Goal: Information Seeking & Learning: Learn about a topic

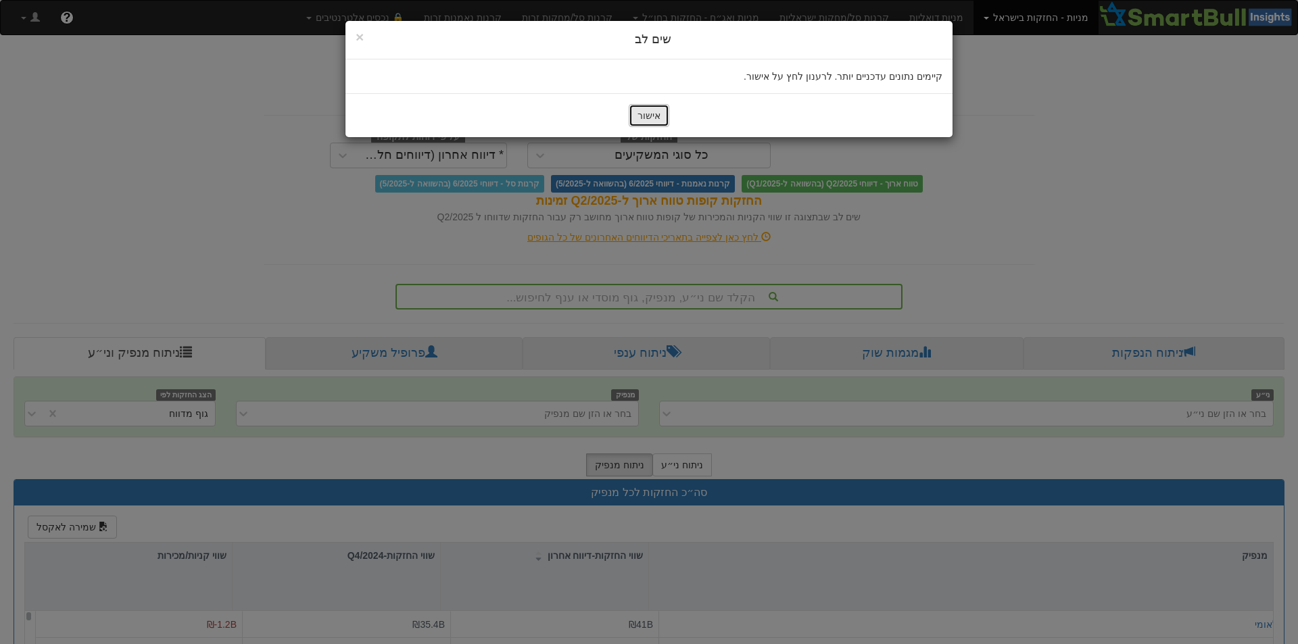
click at [654, 119] on button "אישור" at bounding box center [649, 115] width 41 height 23
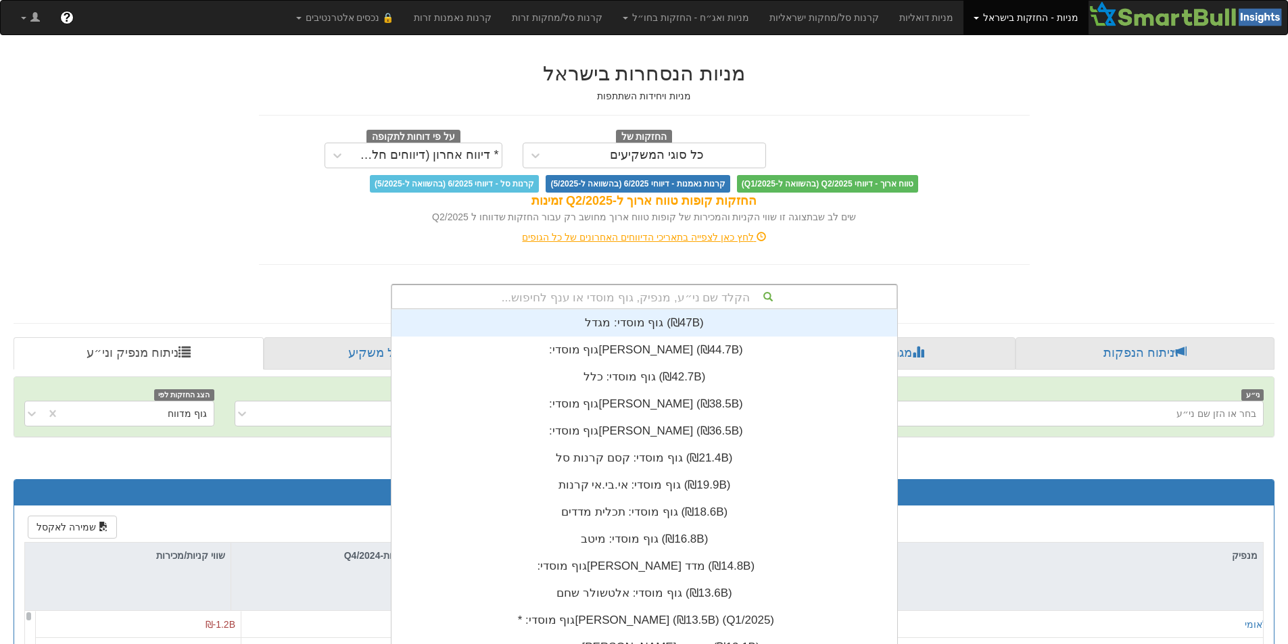
scroll to position [3, 0]
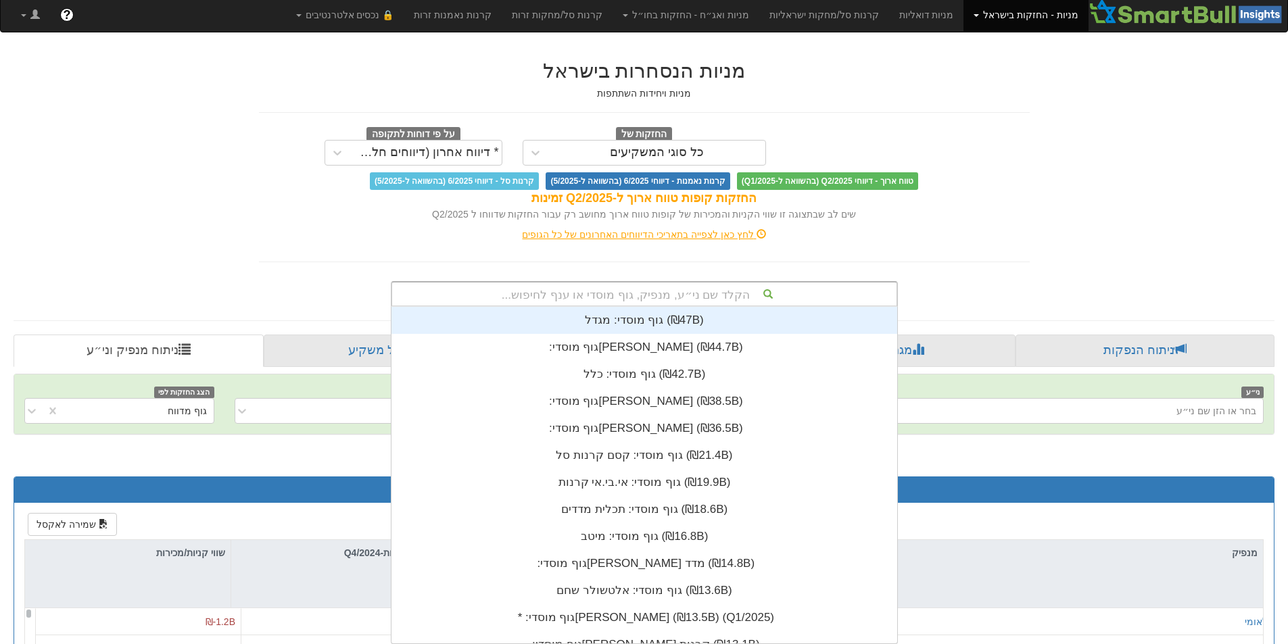
click at [711, 298] on div "הקלד שם ני״ע, מנפיק, גוף מוסדי או ענף לחיפוש..." at bounding box center [644, 294] width 504 height 23
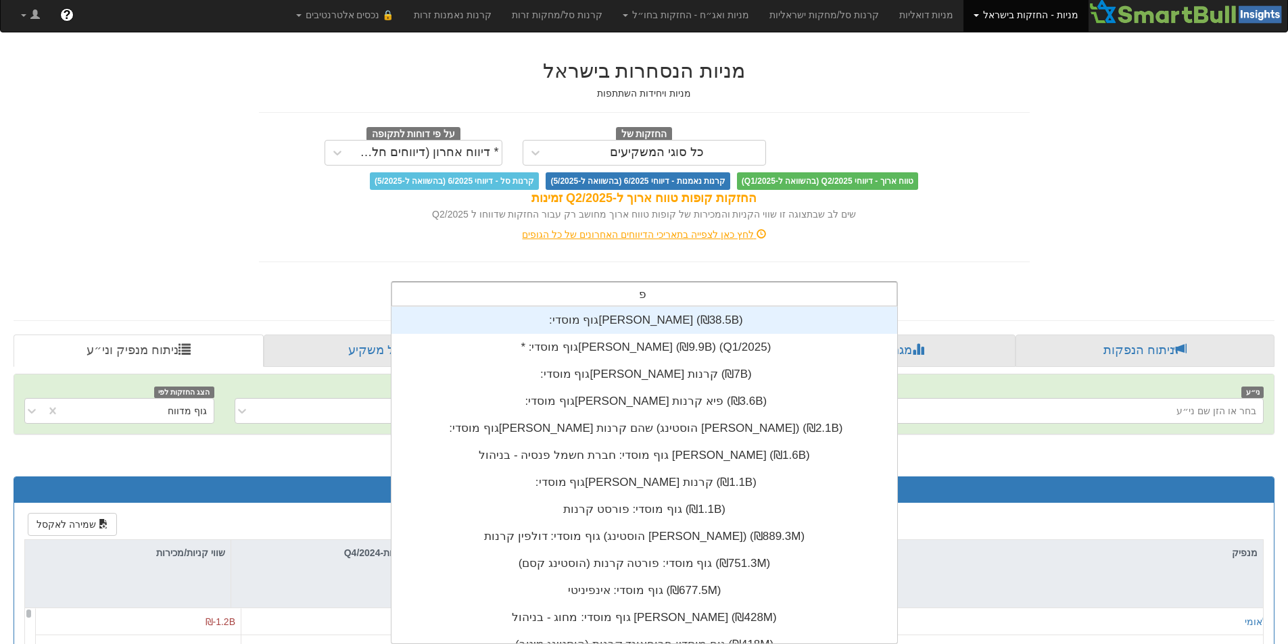
type input "פרש"
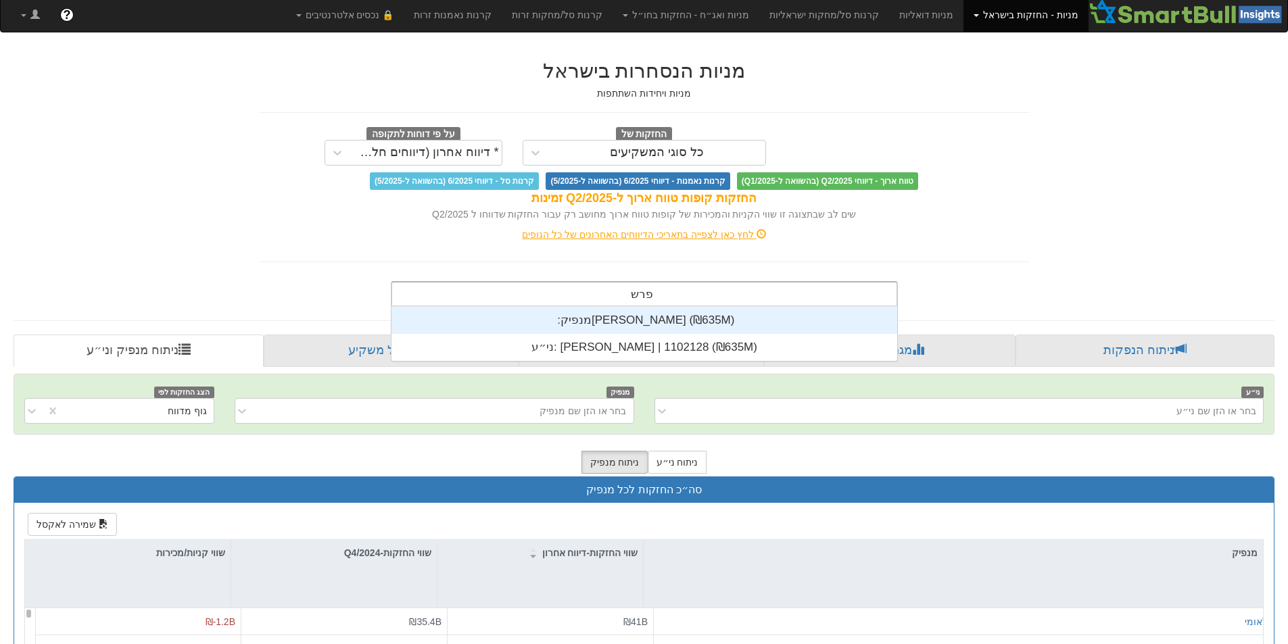
scroll to position [54, 0]
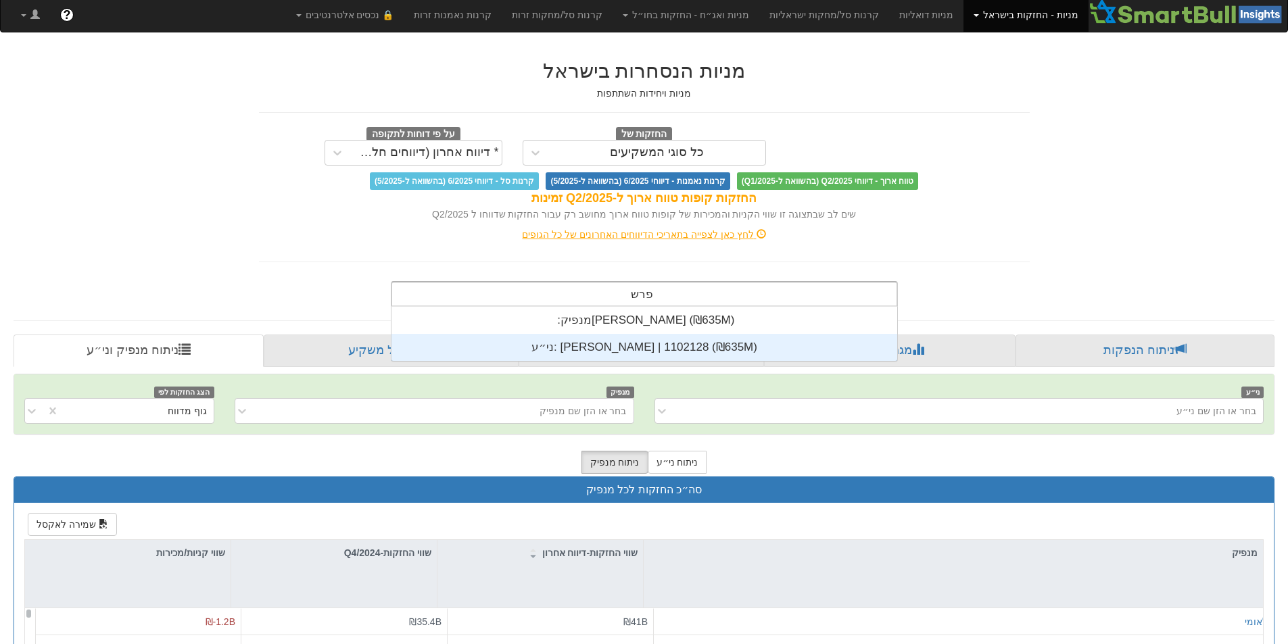
click at [681, 344] on div "ני״ע: [PERSON_NAME] | 1102128 ‎(₪635M)‎" at bounding box center [644, 347] width 506 height 27
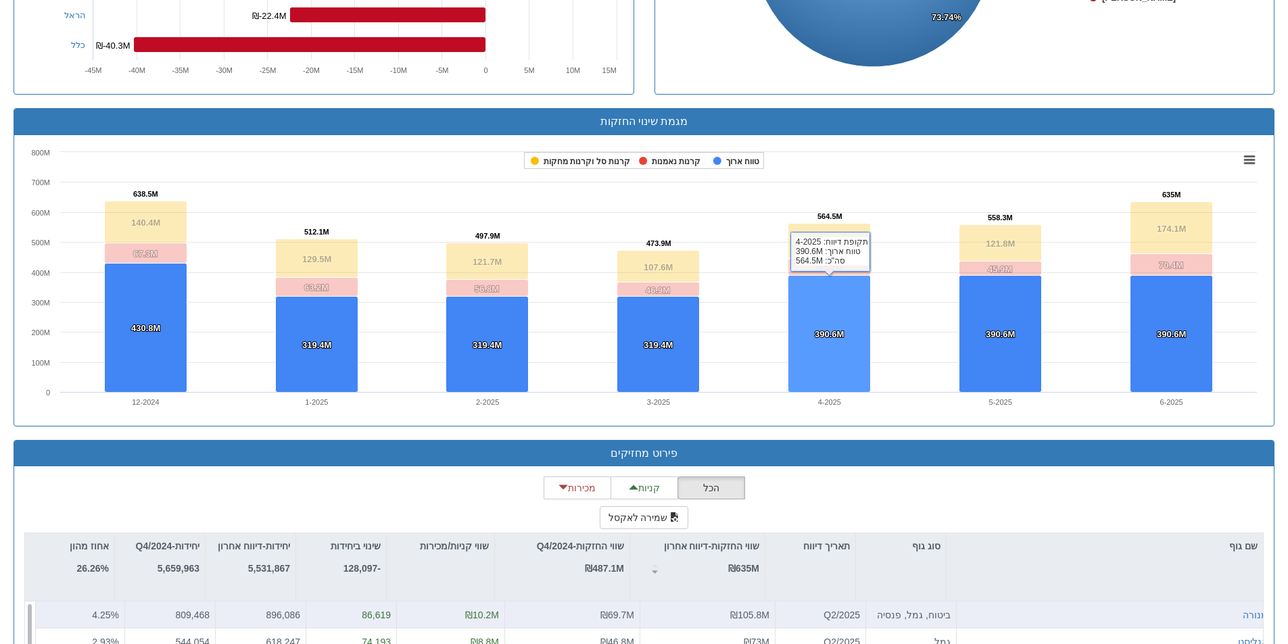
scroll to position [1003, 0]
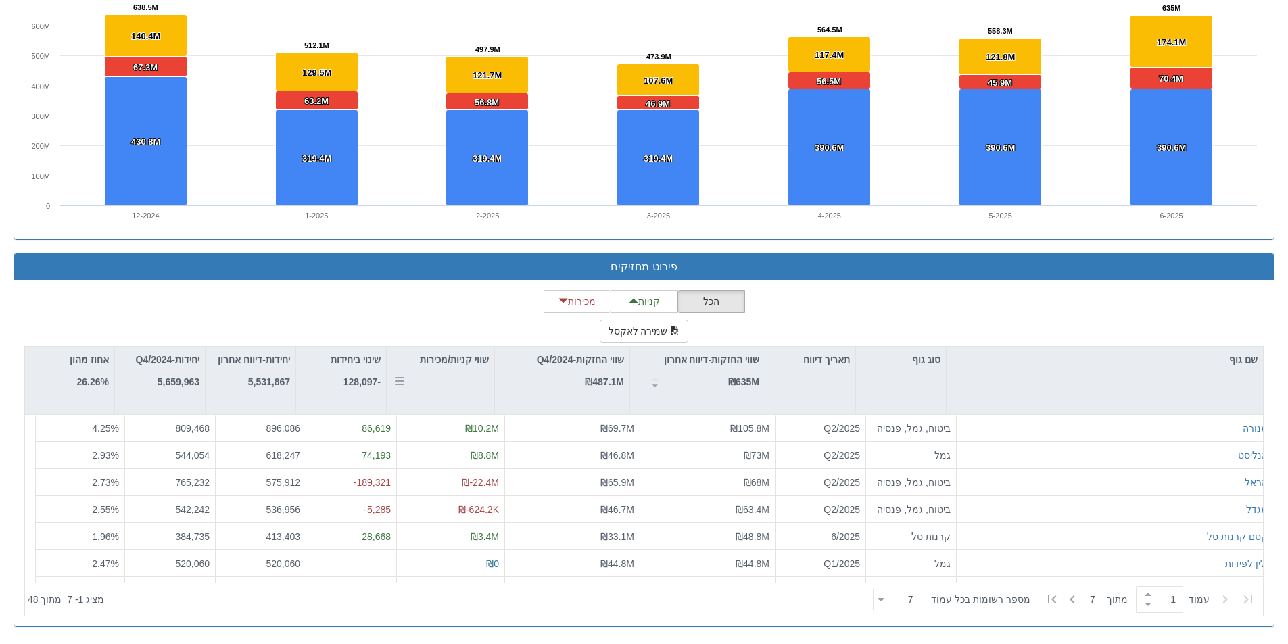
click at [469, 388] on div "שווי קניות/מכירות" at bounding box center [440, 381] width 107 height 68
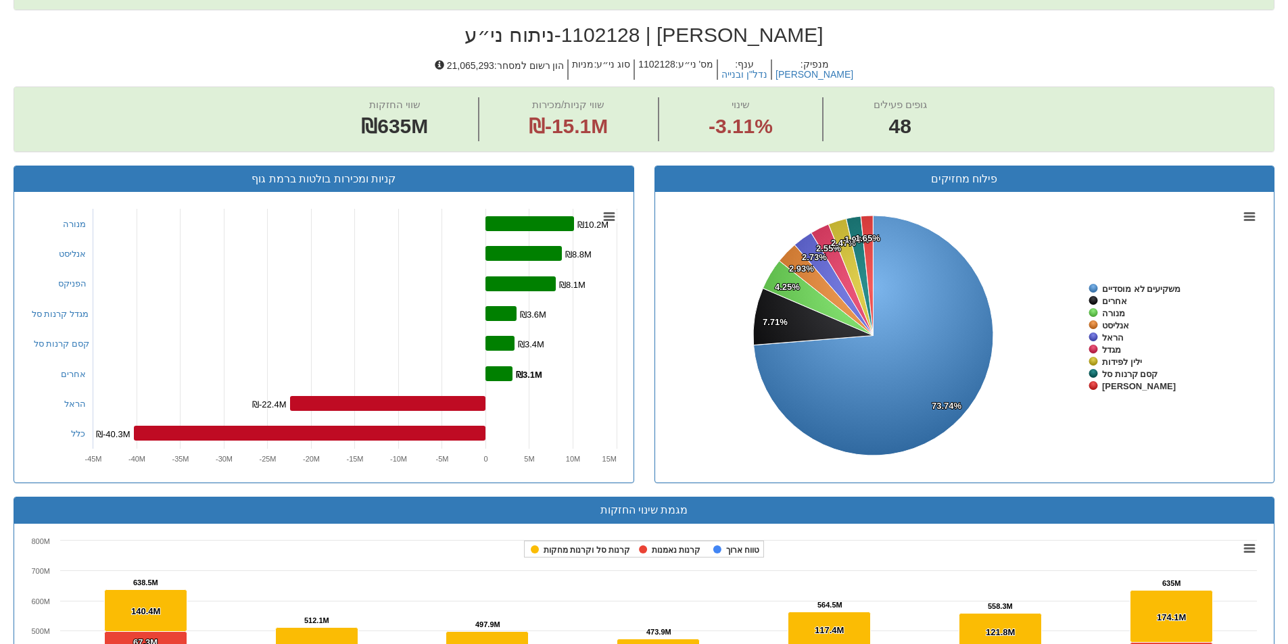
scroll to position [259, 0]
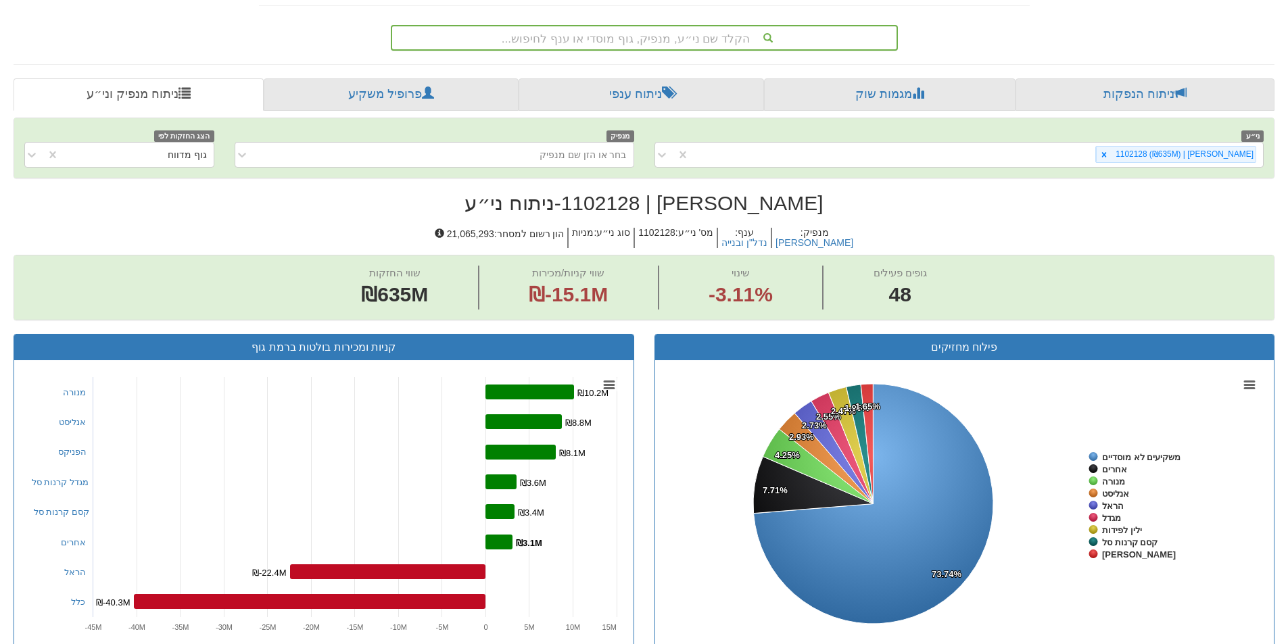
click at [747, 38] on div "הקלד שם ני״ע, מנפיק, גוף מוסדי או ענף לחיפוש..." at bounding box center [644, 37] width 504 height 23
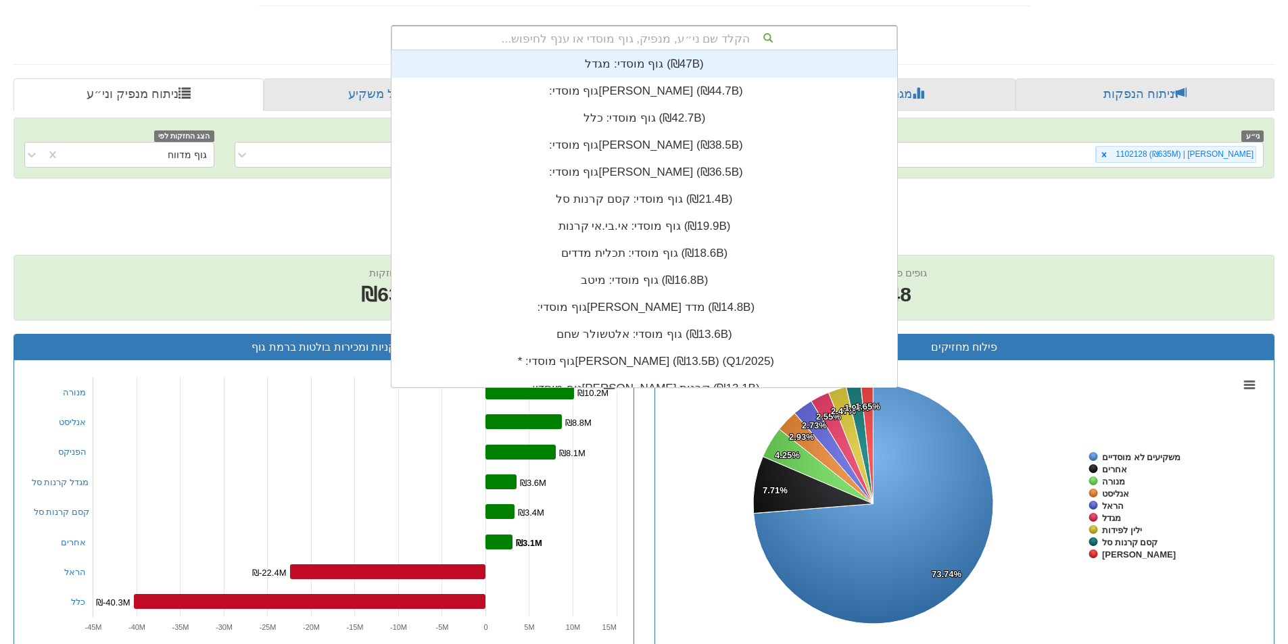
scroll to position [337, 0]
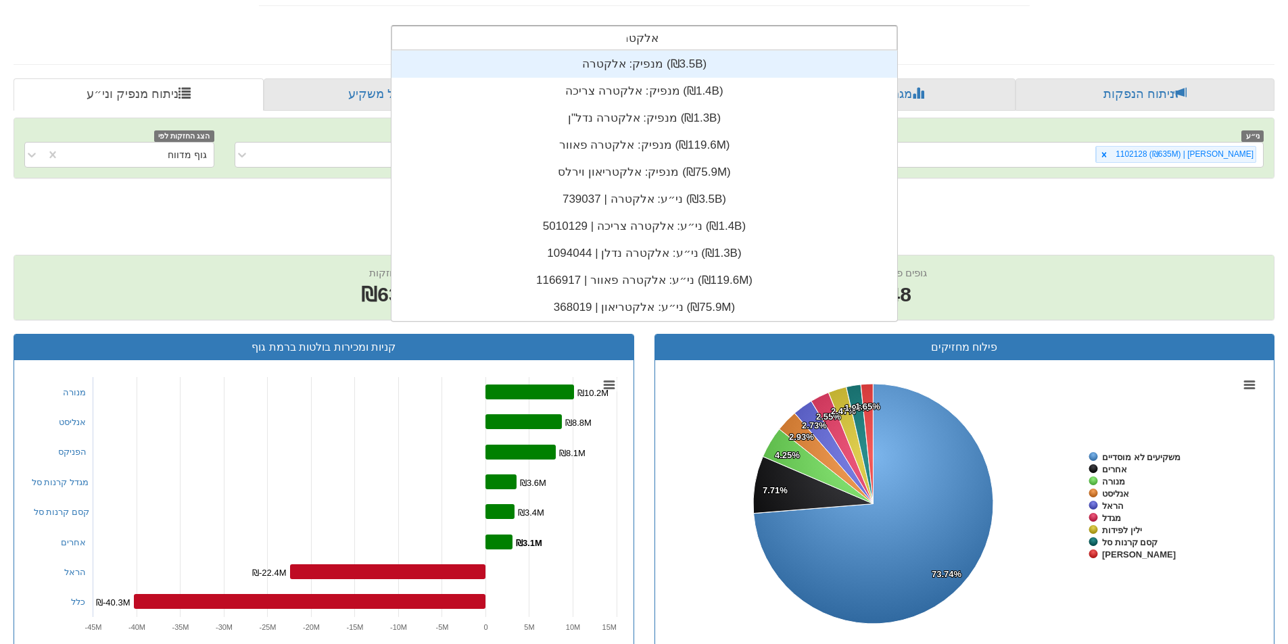
type input "אלקטרה"
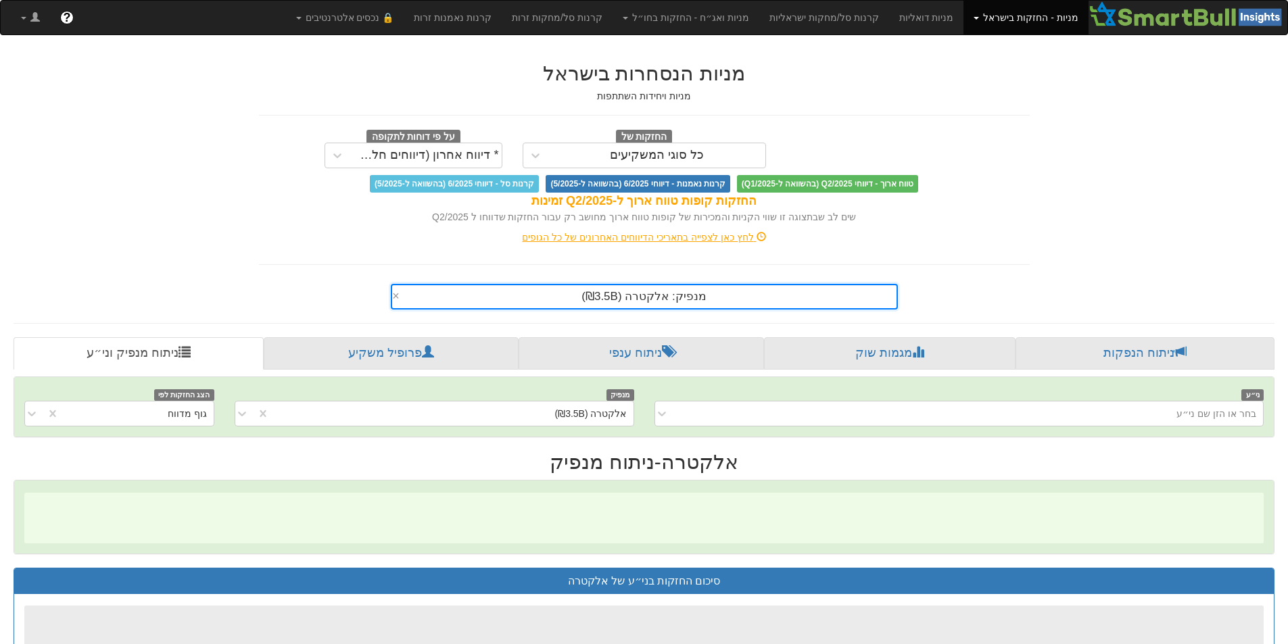
scroll to position [0, 2464]
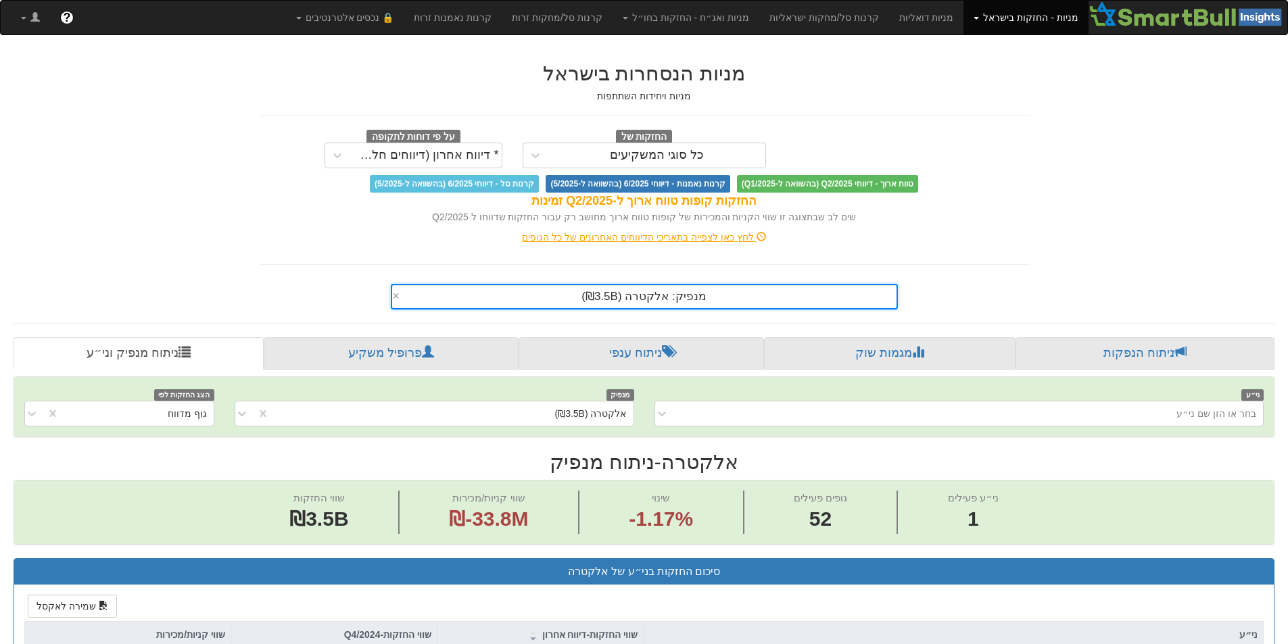
click at [789, 297] on div "מנפיק: ‏אלקטרה ‎(₪3.5B)‎" at bounding box center [644, 296] width 504 height 23
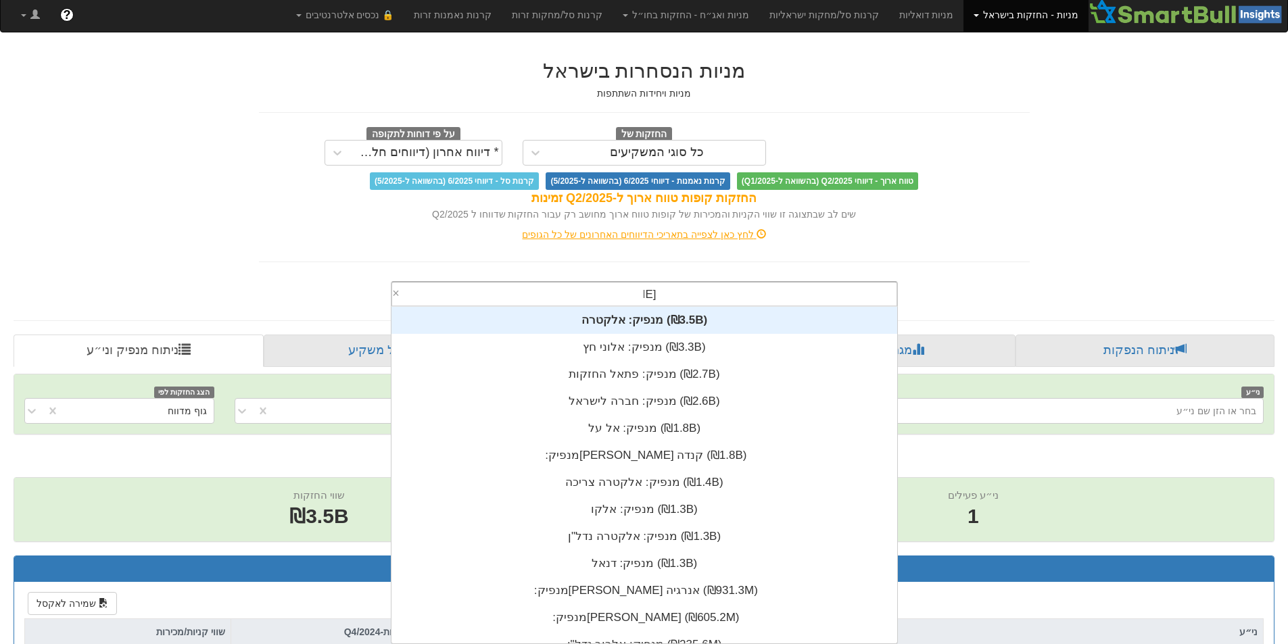
scroll to position [0, 0]
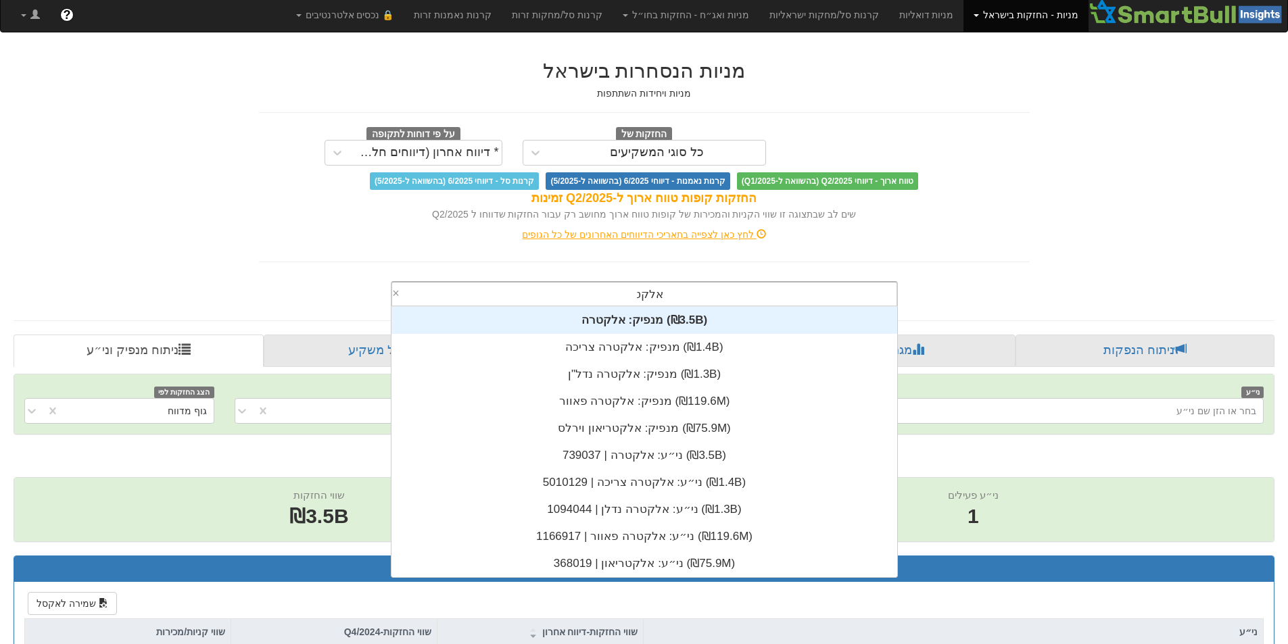
type input "אלקטרה"
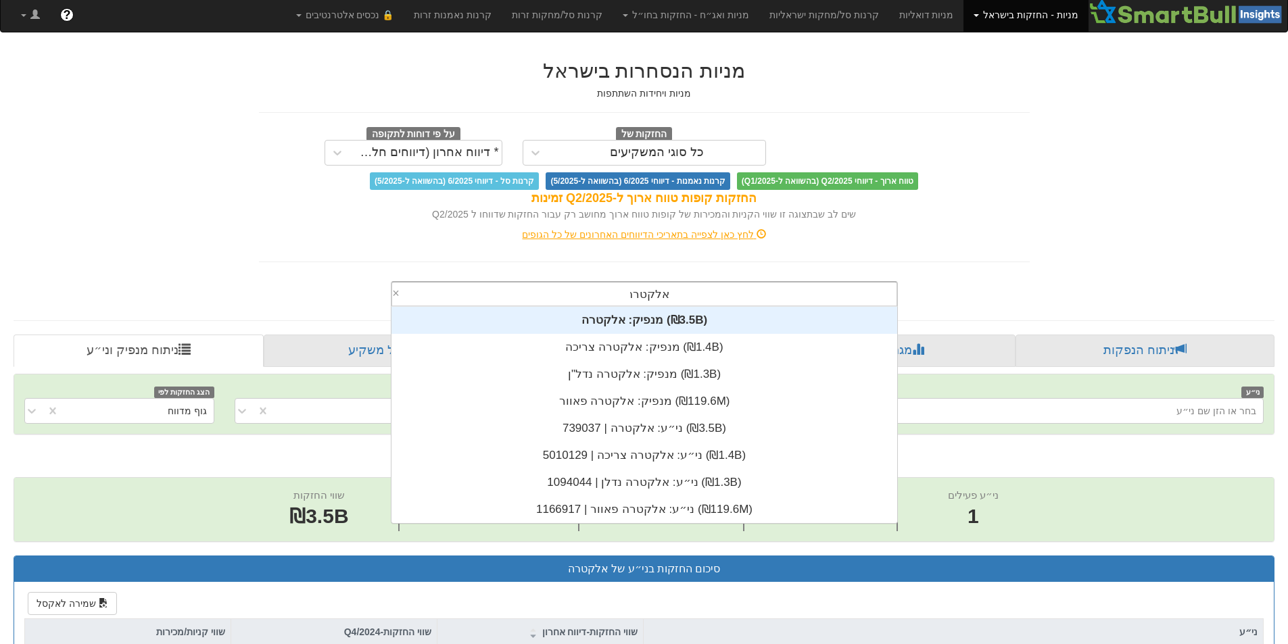
scroll to position [216, 0]
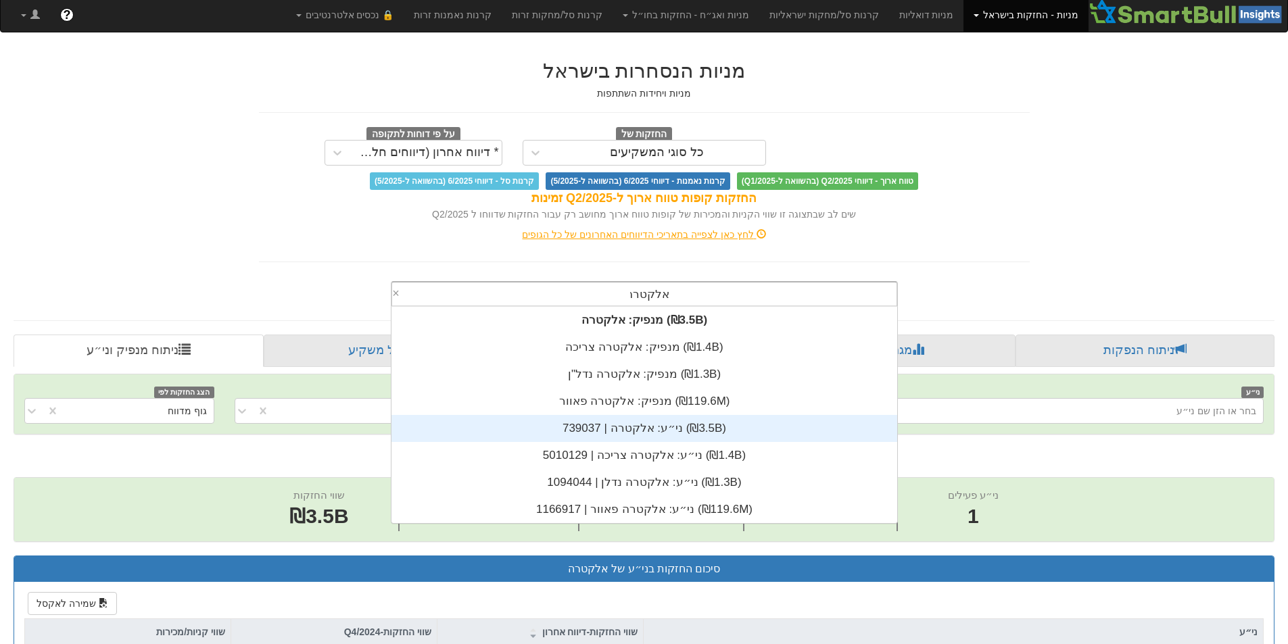
click at [673, 428] on div "ני״ע: ‏אלקטרה | 739037 ‎(₪3.5B)‎" at bounding box center [644, 428] width 506 height 27
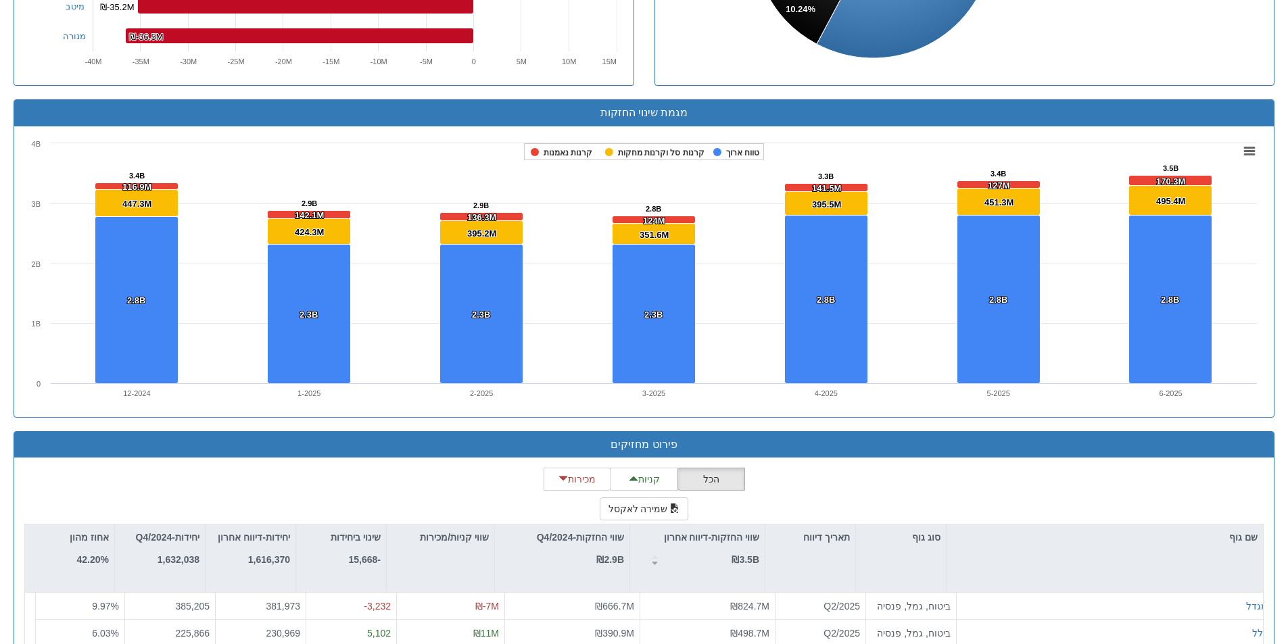
scroll to position [1003, 0]
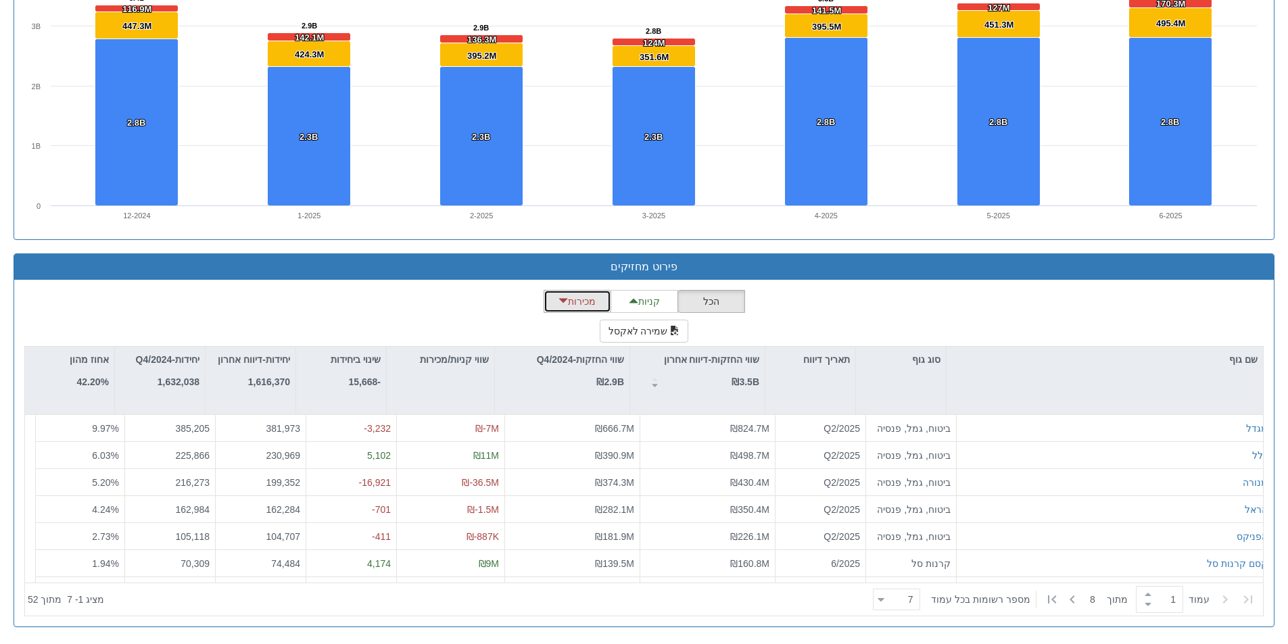
click at [594, 309] on button "מכירות" at bounding box center [578, 301] width 68 height 23
click at [1073, 602] on icon at bounding box center [1072, 600] width 16 height 16
type input "2"
